Goal: Navigation & Orientation: Find specific page/section

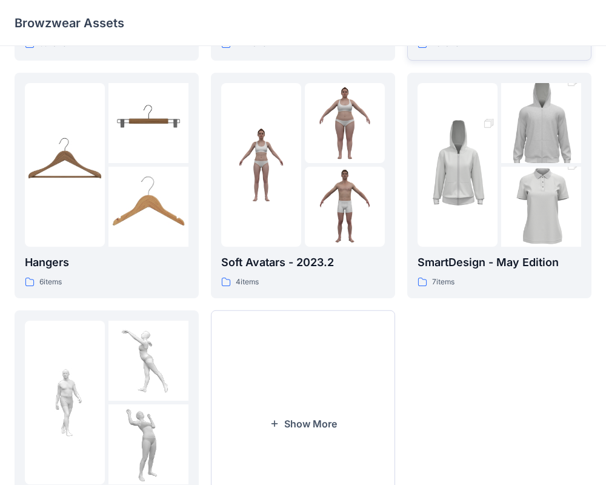
scroll to position [230, 0]
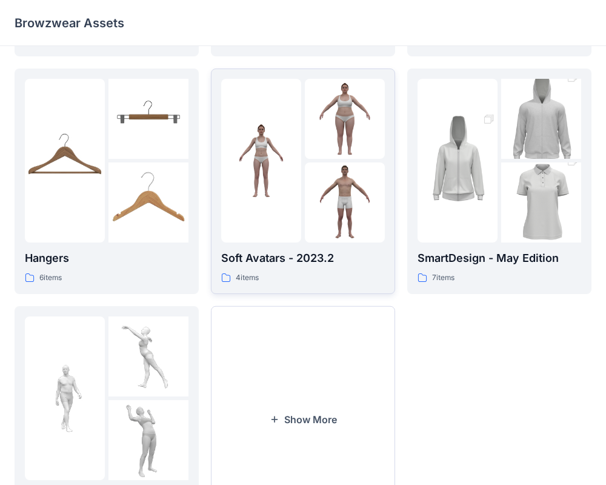
click at [285, 208] on div at bounding box center [261, 161] width 80 height 164
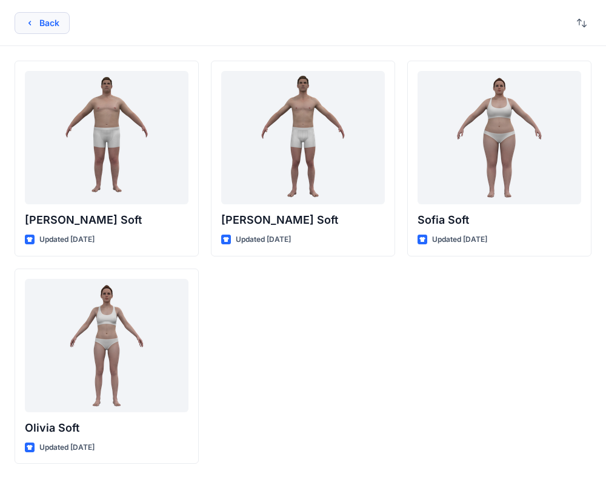
click at [29, 21] on icon "button" at bounding box center [30, 23] width 10 height 10
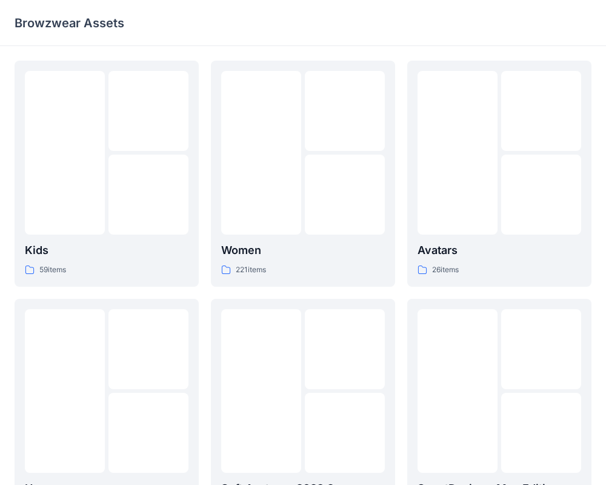
scroll to position [230, 0]
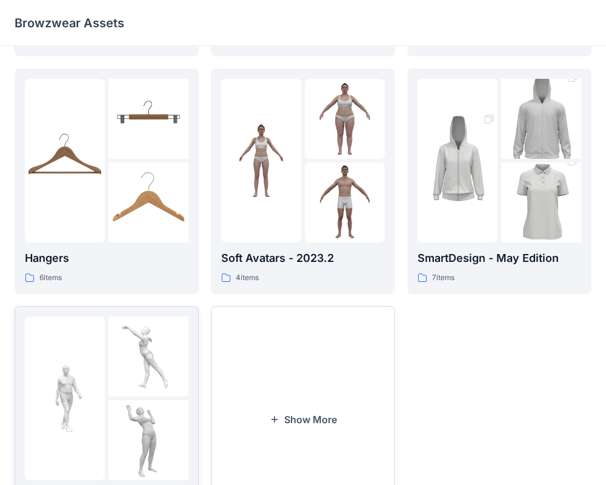
click at [110, 381] on img at bounding box center [148, 356] width 80 height 80
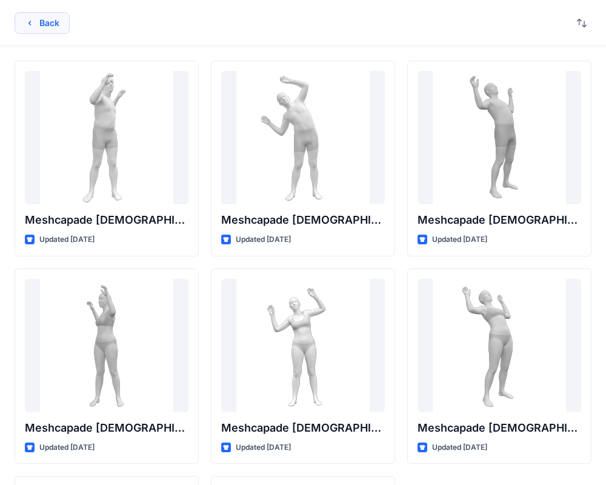
click at [31, 21] on icon "button" at bounding box center [30, 23] width 10 height 10
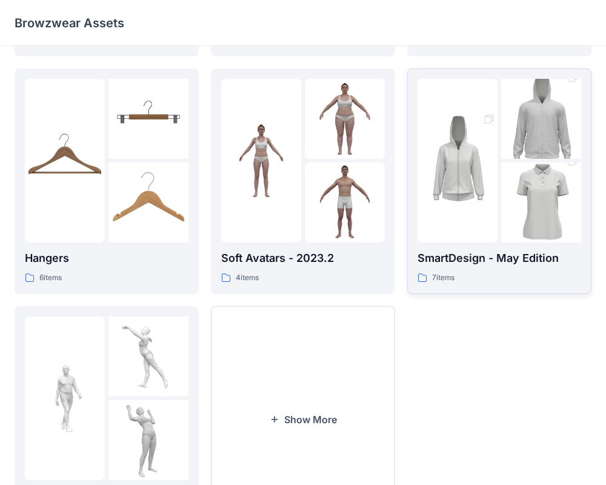
click at [452, 227] on div at bounding box center [457, 161] width 80 height 164
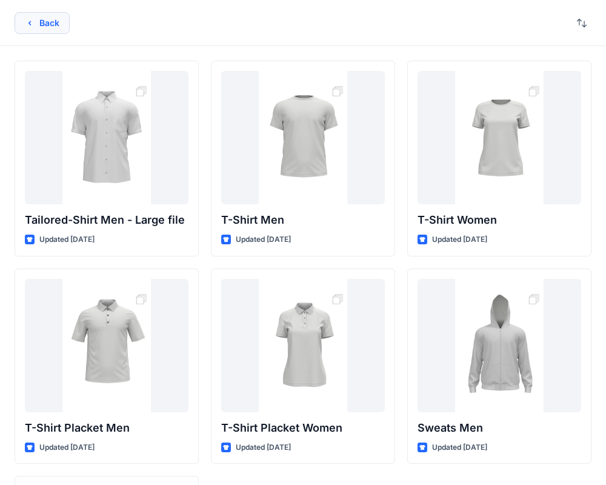
click at [31, 22] on icon "button" at bounding box center [30, 23] width 10 height 10
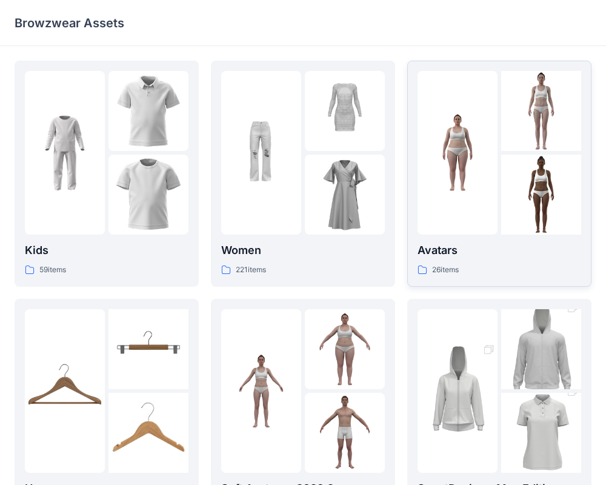
click at [503, 254] on p "Avatars" at bounding box center [499, 250] width 164 height 17
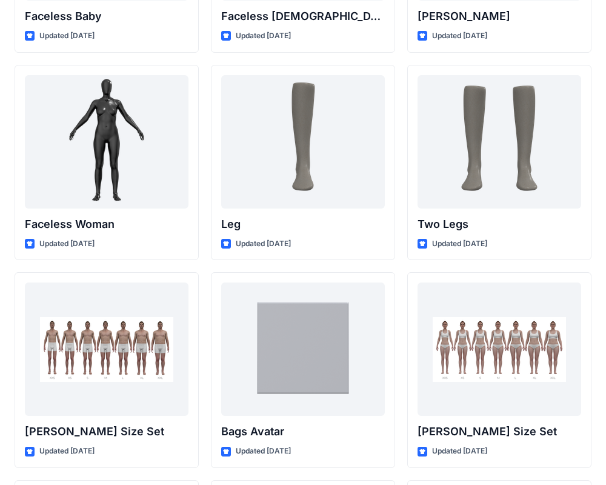
scroll to position [1282, 0]
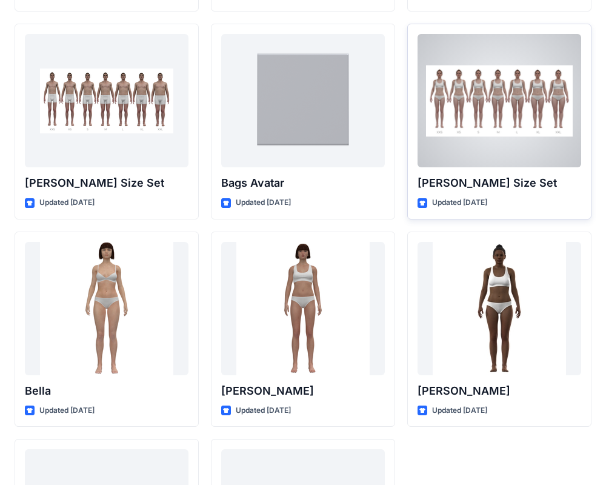
click at [507, 120] on div at bounding box center [499, 100] width 164 height 133
